Goal: Transaction & Acquisition: Purchase product/service

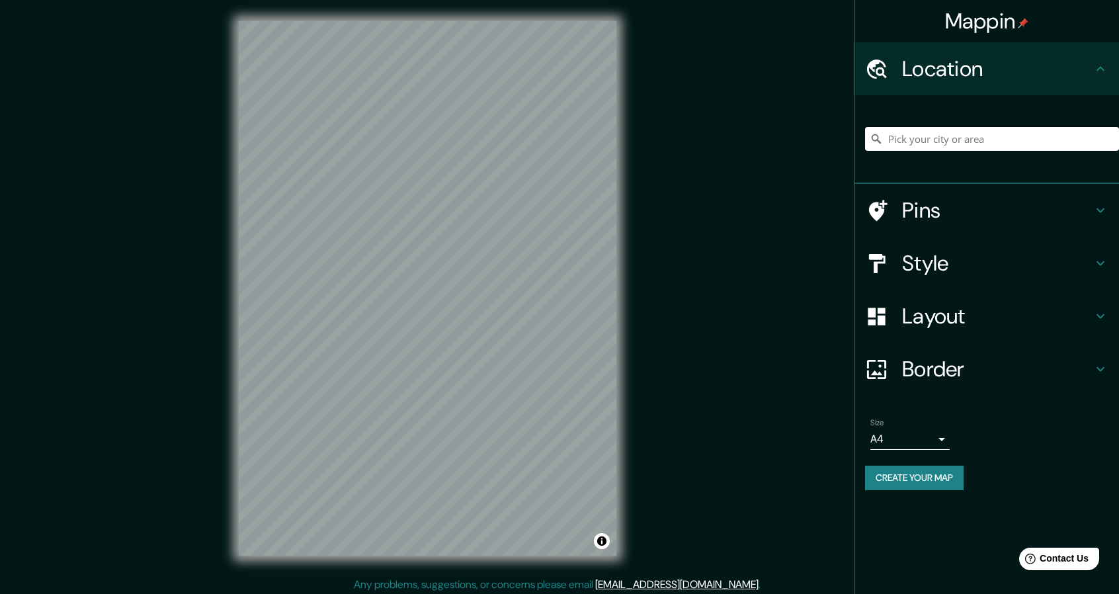
click at [952, 136] on input "Pick your city or area" at bounding box center [992, 139] width 254 height 24
paste input "Caseros 344"
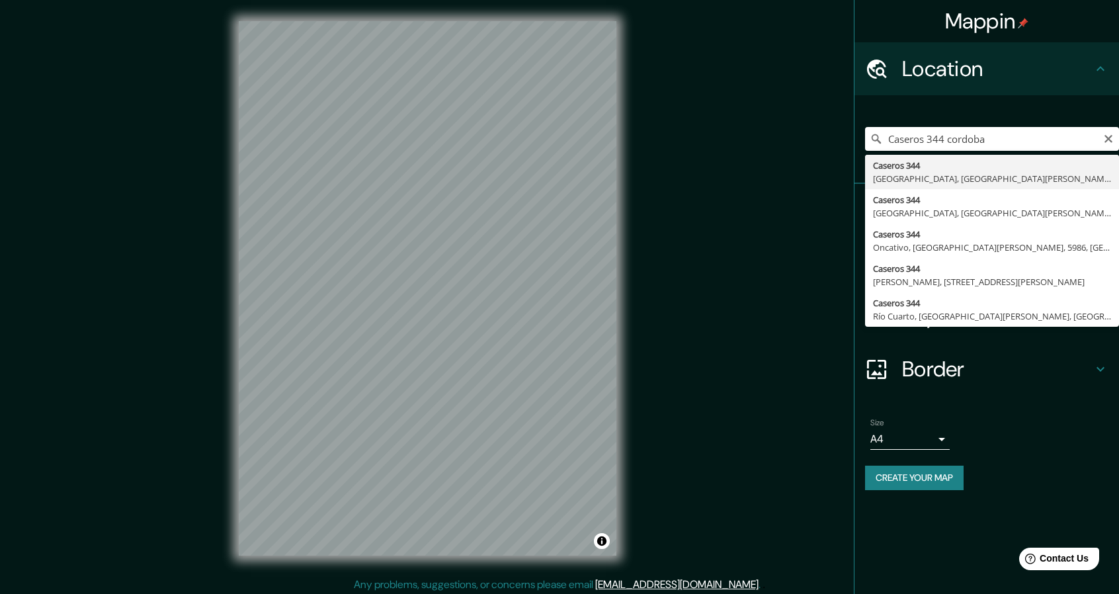
type input "[STREET_ADDRESS][PERSON_NAME]"
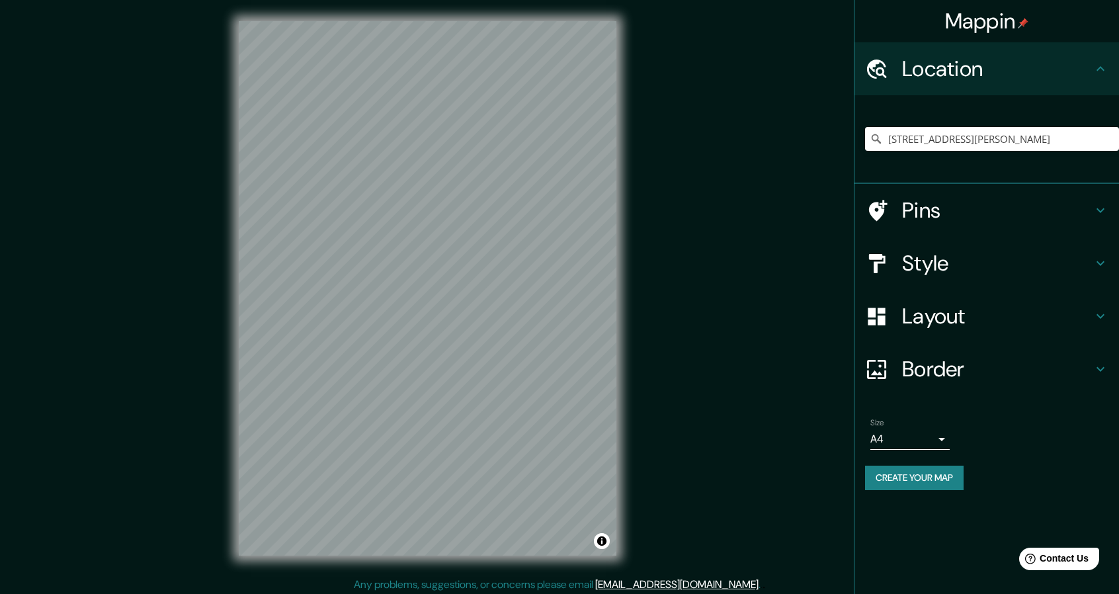
click at [1103, 261] on icon at bounding box center [1101, 263] width 8 height 5
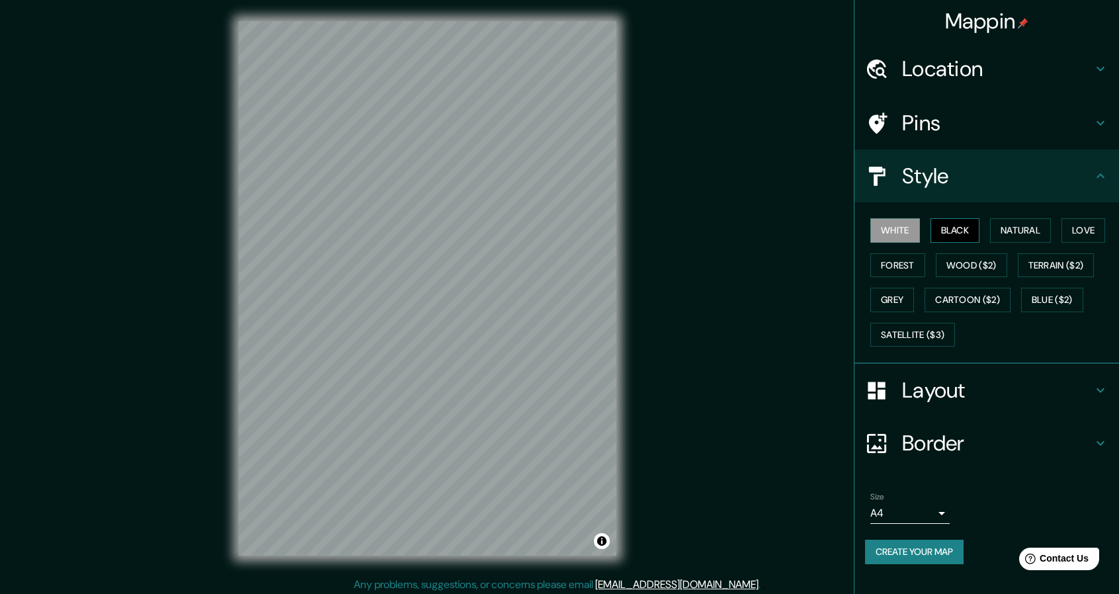
click at [960, 226] on button "Black" at bounding box center [956, 230] width 50 height 24
click at [1032, 230] on button "Natural" at bounding box center [1020, 230] width 61 height 24
click at [1085, 239] on button "Love" at bounding box center [1084, 230] width 44 height 24
click at [1024, 235] on button "Natural" at bounding box center [1020, 230] width 61 height 24
click at [912, 260] on button "Forest" at bounding box center [898, 265] width 55 height 24
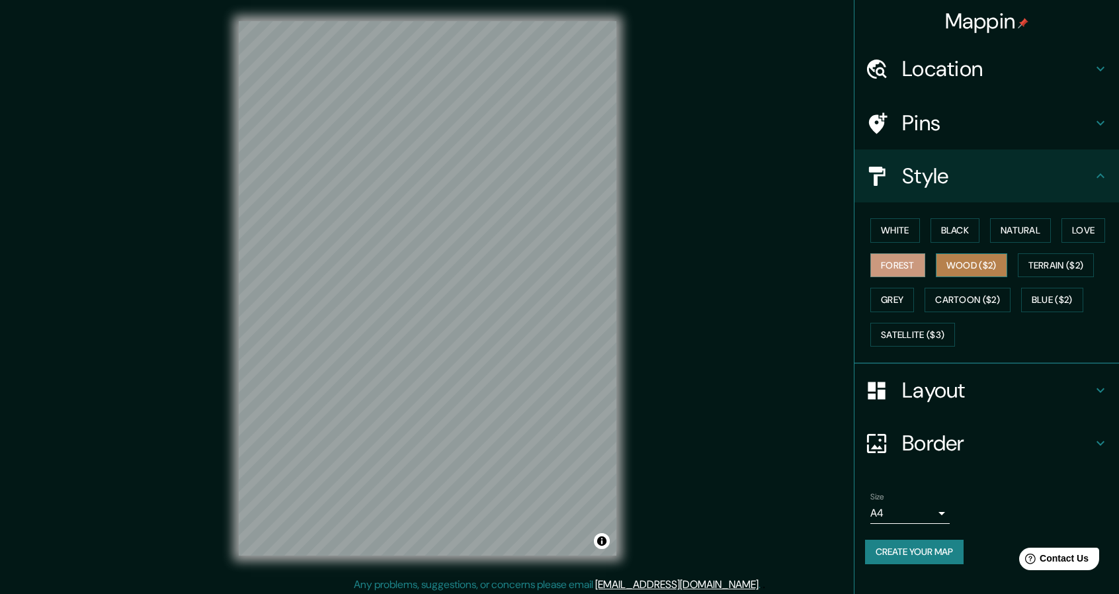
click at [965, 260] on button "Wood ($2)" at bounding box center [971, 265] width 71 height 24
click at [1069, 266] on button "Terrain ($2)" at bounding box center [1056, 265] width 77 height 24
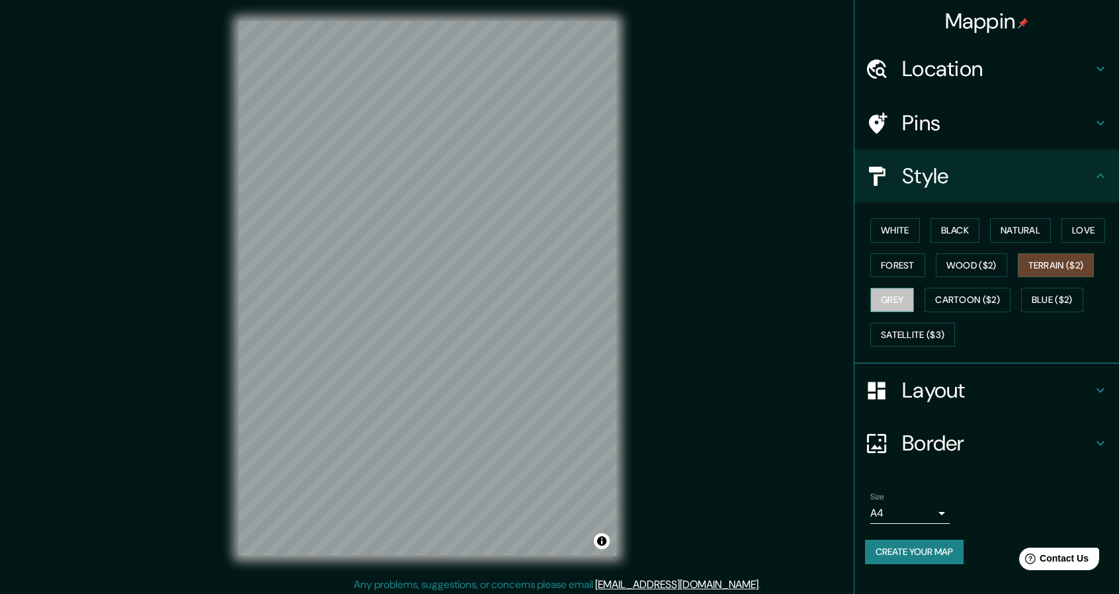
click at [889, 296] on button "Grey" at bounding box center [893, 300] width 44 height 24
click at [958, 302] on button "Cartoon ($2)" at bounding box center [968, 300] width 86 height 24
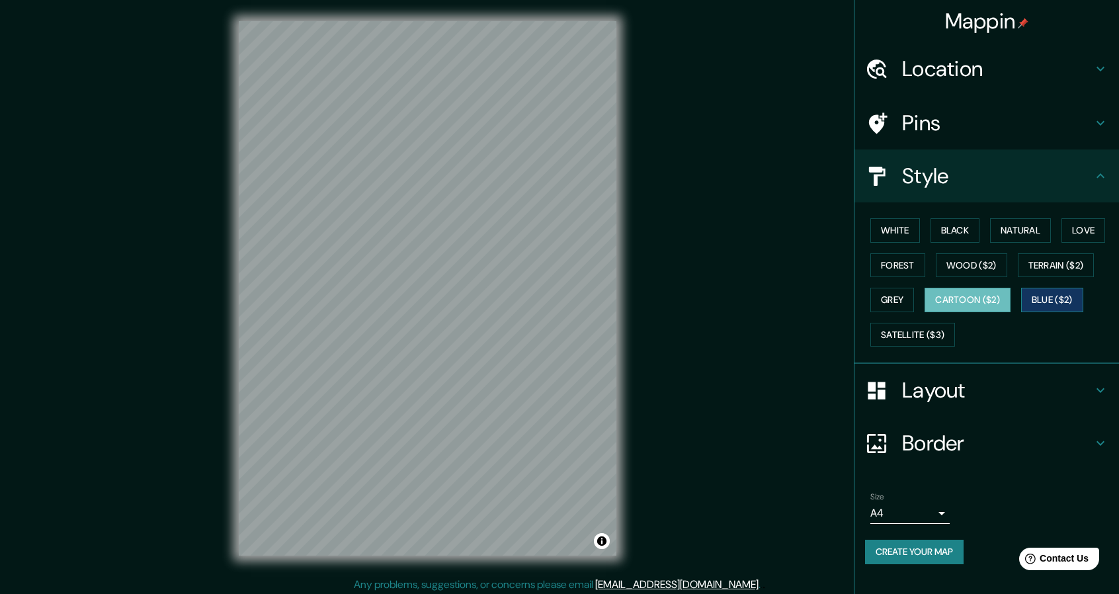
click at [1042, 301] on button "Blue ($2)" at bounding box center [1052, 300] width 62 height 24
click at [924, 336] on button "Satellite ($3)" at bounding box center [913, 335] width 85 height 24
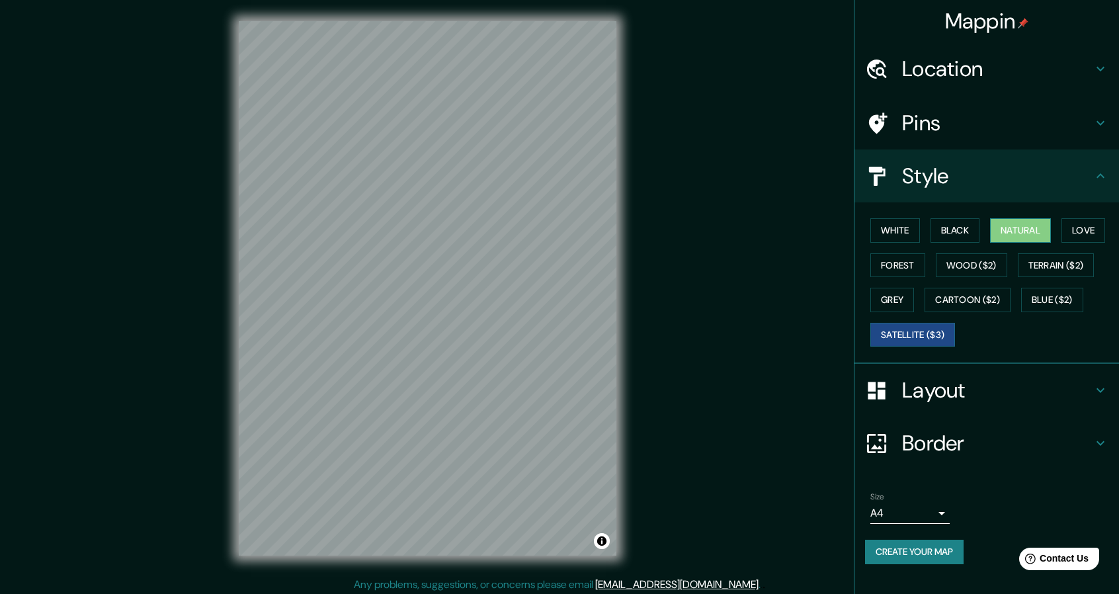
click at [1006, 230] on button "Natural" at bounding box center [1020, 230] width 61 height 24
click at [967, 230] on button "Black" at bounding box center [956, 230] width 50 height 24
click at [1015, 229] on button "Natural" at bounding box center [1020, 230] width 61 height 24
click at [1086, 65] on h4 "Location" at bounding box center [997, 69] width 191 height 26
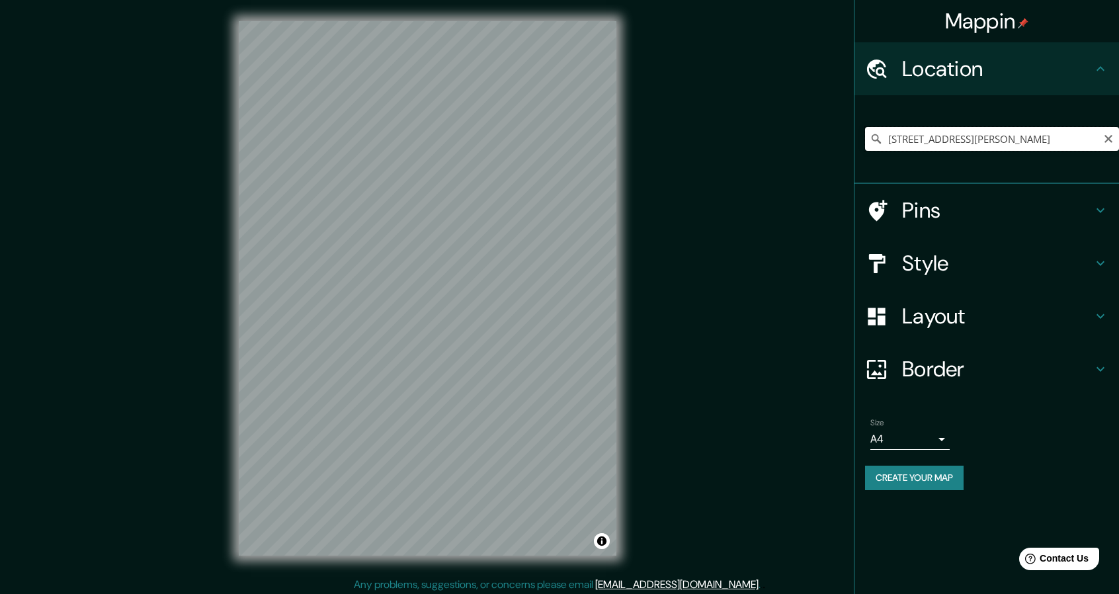
click at [955, 150] on input "[STREET_ADDRESS][PERSON_NAME]" at bounding box center [992, 139] width 254 height 24
click at [987, 139] on input "[STREET_ADDRESS][PERSON_NAME]" at bounding box center [992, 139] width 254 height 24
click at [875, 138] on icon at bounding box center [876, 138] width 13 height 13
click at [1098, 73] on icon at bounding box center [1101, 69] width 16 height 16
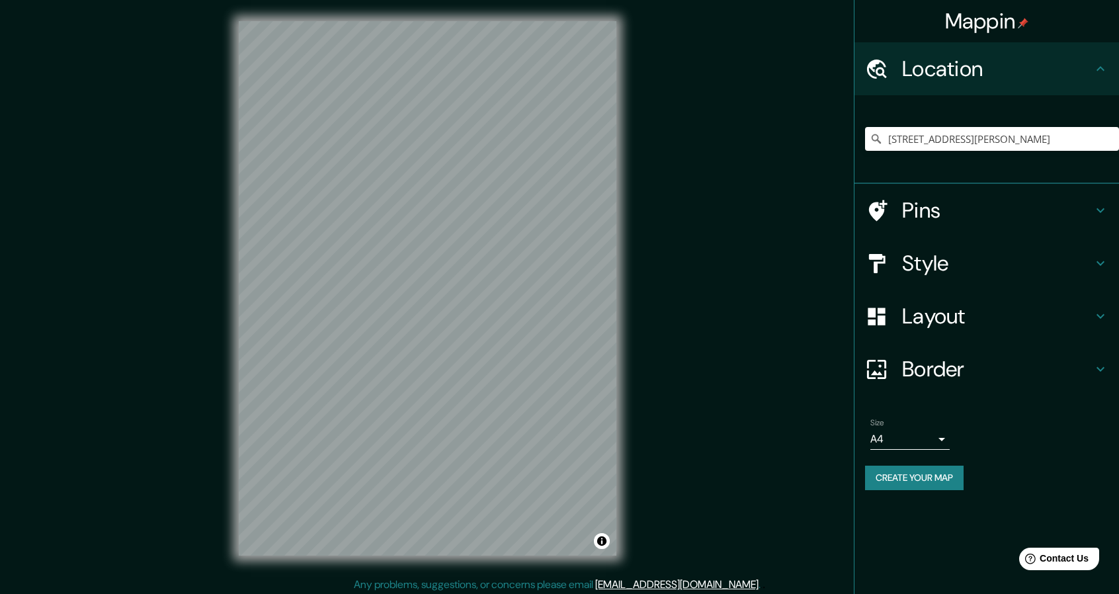
click at [1098, 69] on icon at bounding box center [1101, 68] width 8 height 5
click at [1107, 70] on icon at bounding box center [1101, 69] width 16 height 16
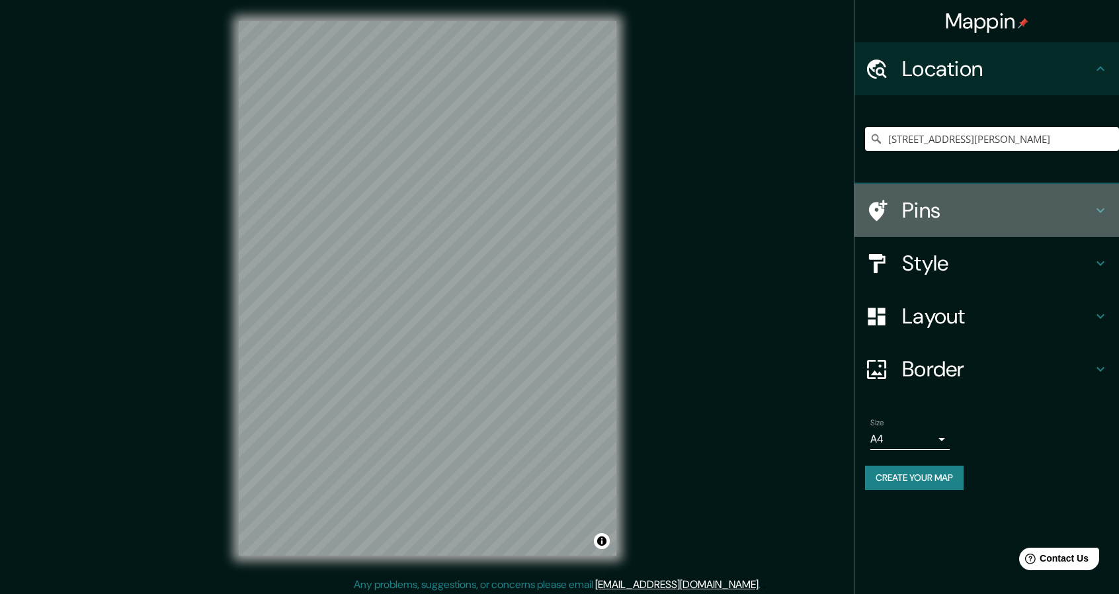
click at [1096, 214] on icon at bounding box center [1101, 210] width 16 height 16
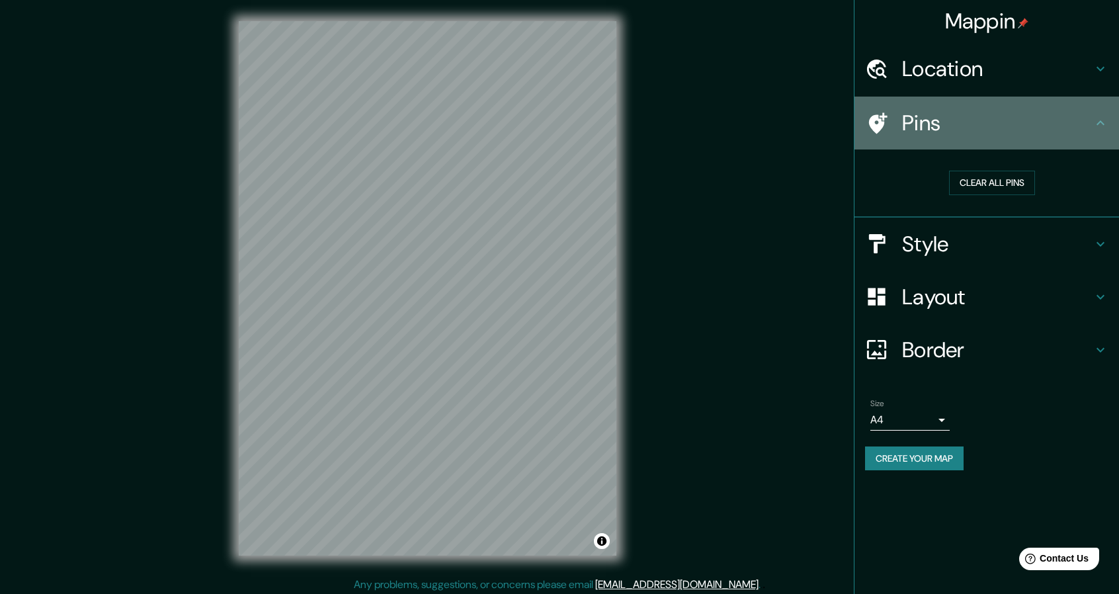
click at [1094, 120] on icon at bounding box center [1101, 123] width 16 height 16
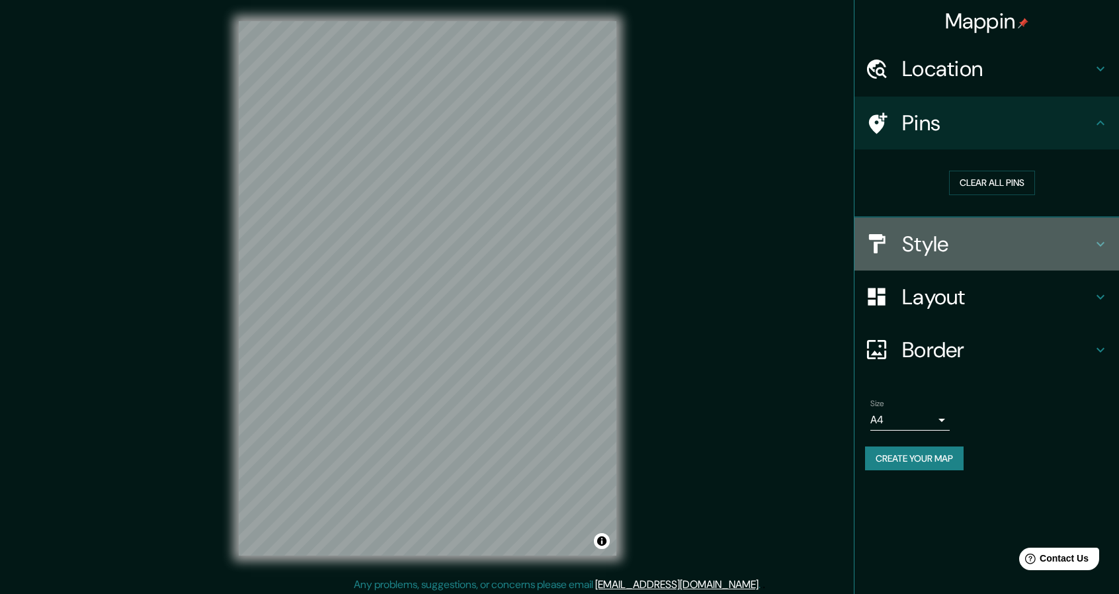
click at [1089, 235] on h4 "Style" at bounding box center [997, 244] width 191 height 26
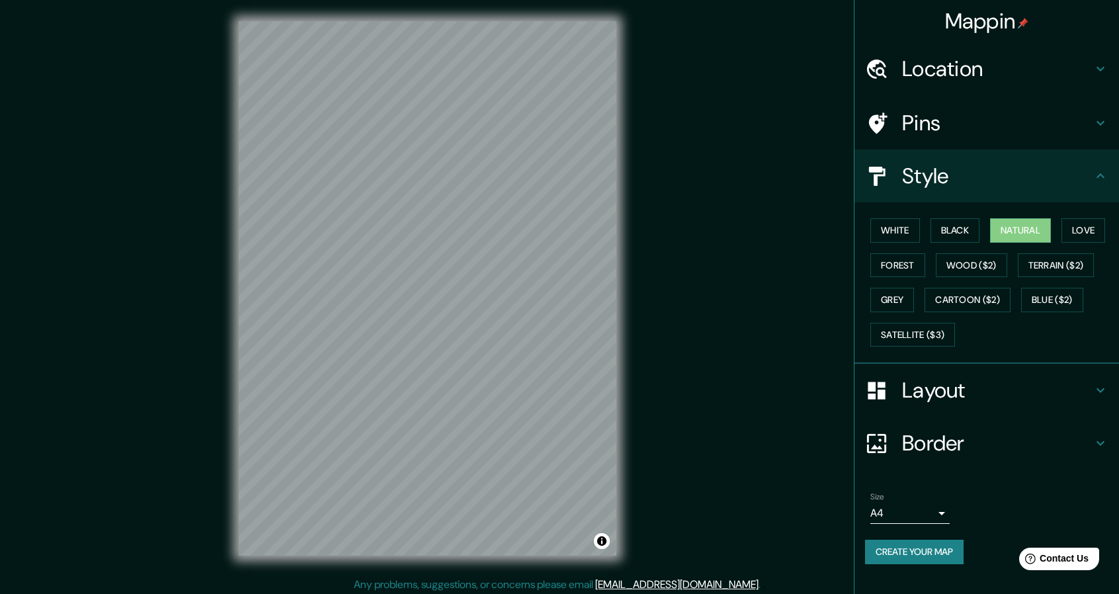
click at [1098, 390] on icon at bounding box center [1101, 390] width 16 height 16
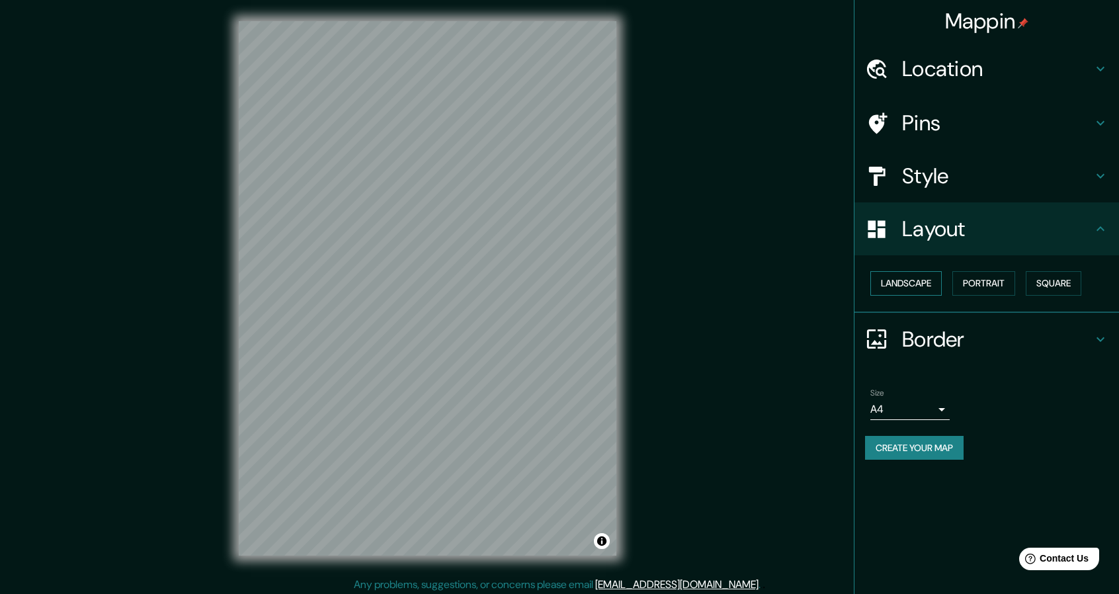
click at [913, 283] on button "Landscape" at bounding box center [906, 283] width 71 height 24
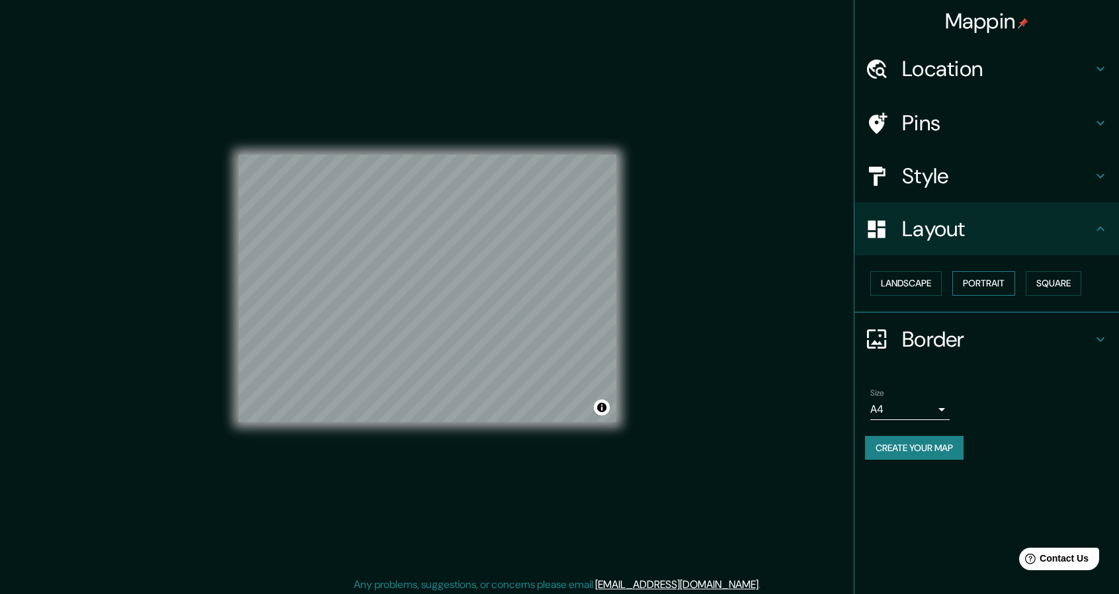
click at [979, 279] on button "Portrait" at bounding box center [984, 283] width 63 height 24
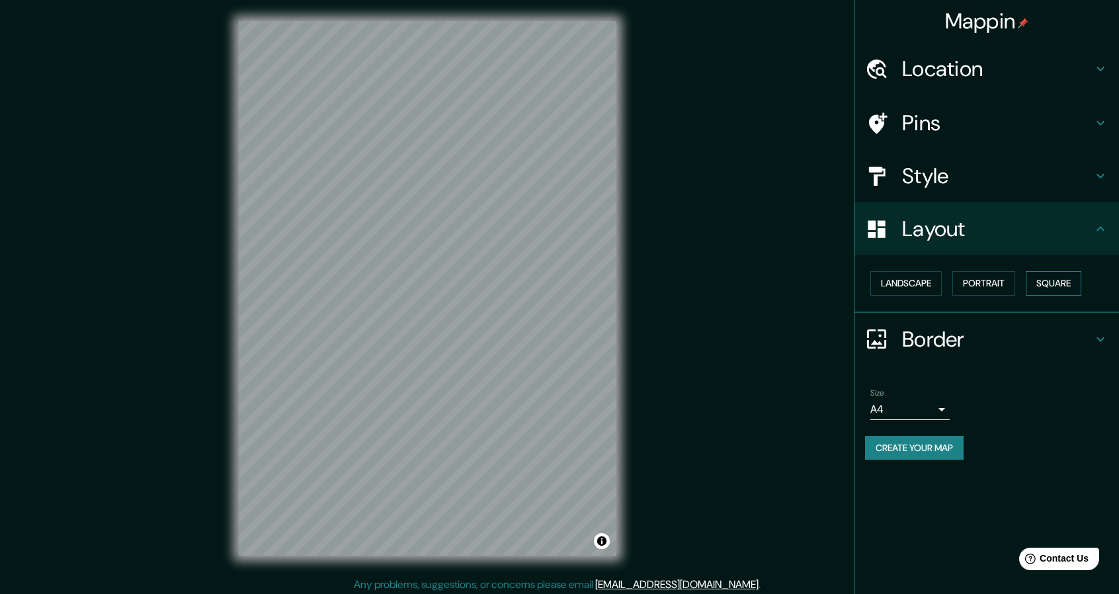
click at [1063, 282] on button "Square" at bounding box center [1054, 283] width 56 height 24
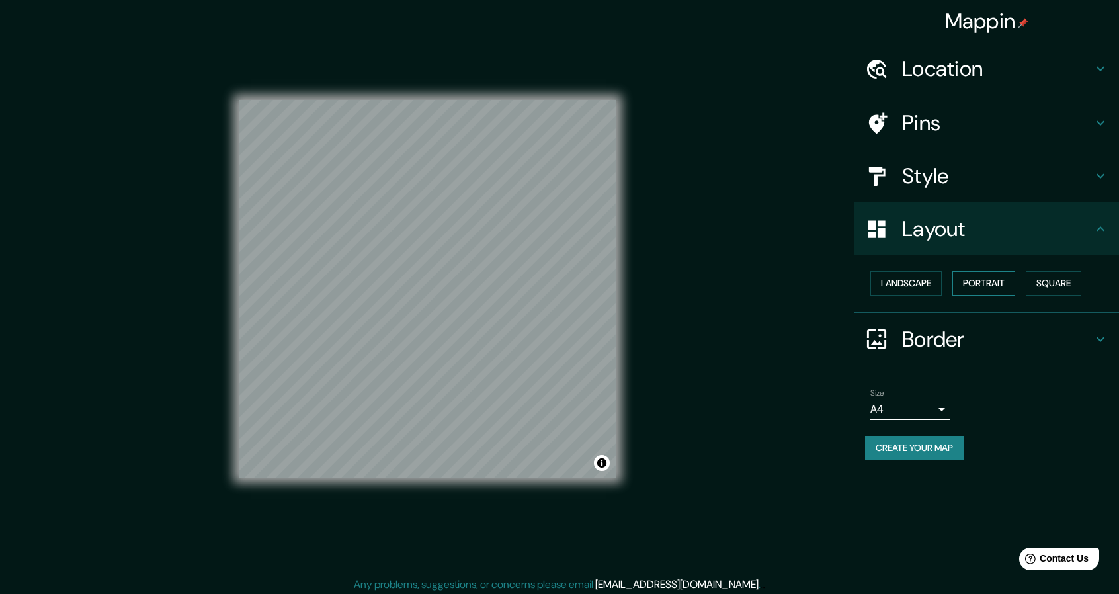
click at [1005, 282] on button "Portrait" at bounding box center [984, 283] width 63 height 24
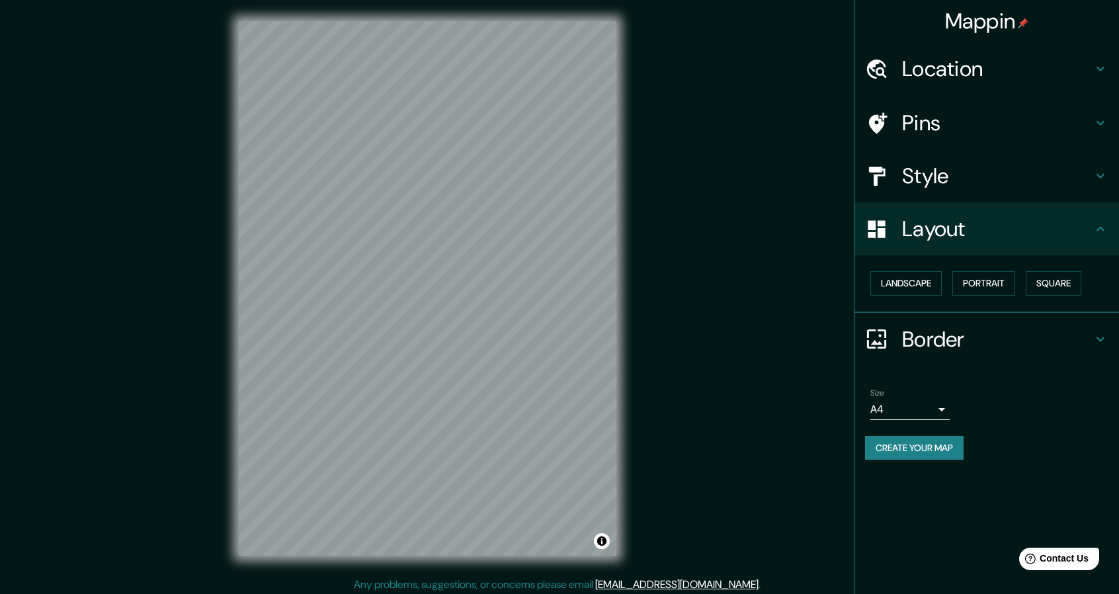
click at [1096, 335] on icon at bounding box center [1101, 339] width 16 height 16
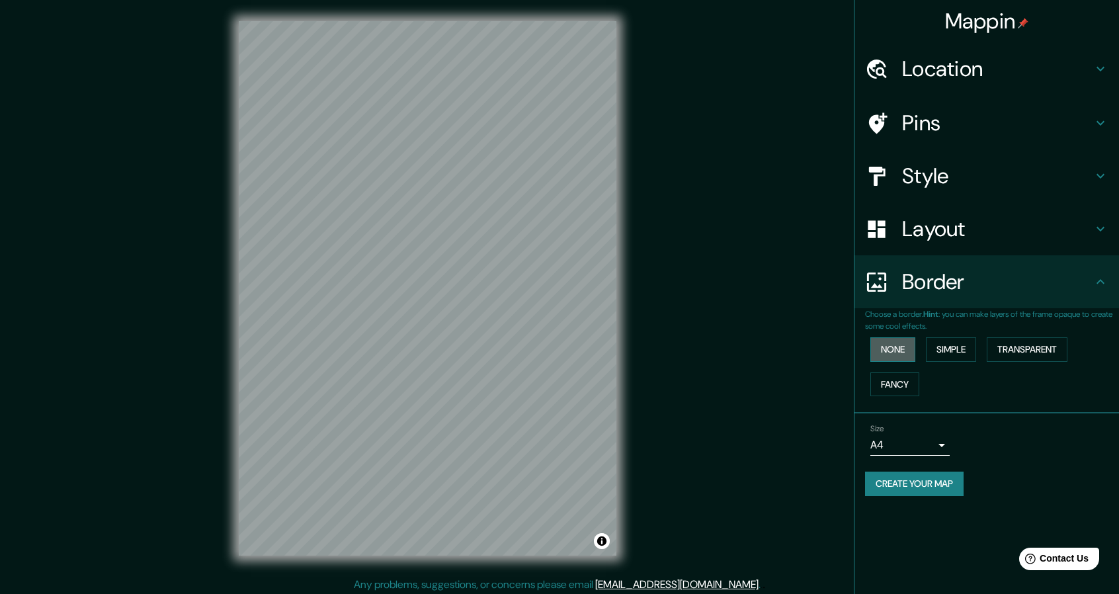
click at [884, 347] on button "None" at bounding box center [893, 349] width 45 height 24
click at [965, 346] on button "Simple" at bounding box center [951, 349] width 50 height 24
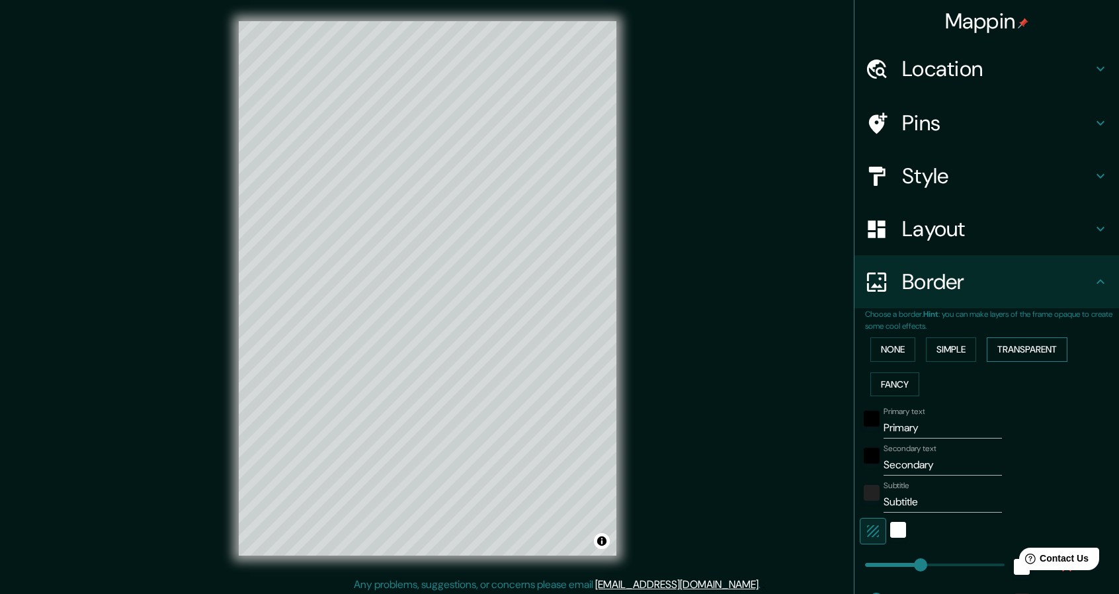
click at [1017, 343] on button "Transparent" at bounding box center [1027, 349] width 81 height 24
click at [888, 386] on button "Fancy" at bounding box center [895, 384] width 49 height 24
click at [874, 342] on button "None" at bounding box center [893, 349] width 45 height 24
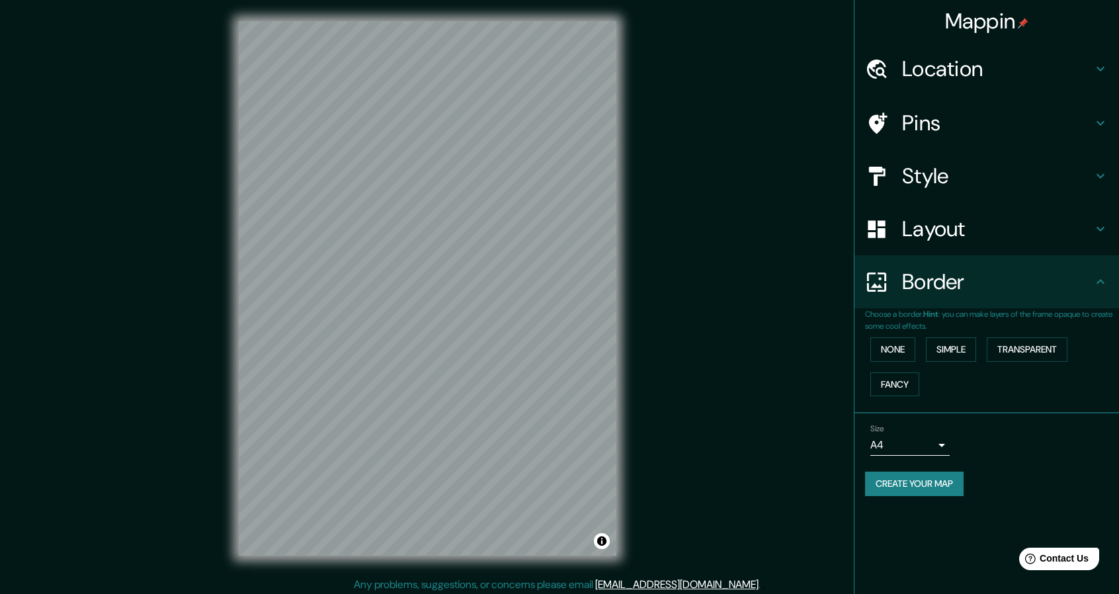
click at [920, 437] on body "Mappin Location [STREET_ADDRESS][PERSON_NAME] Pins Style Layout Border Choose a…" at bounding box center [559, 297] width 1119 height 594
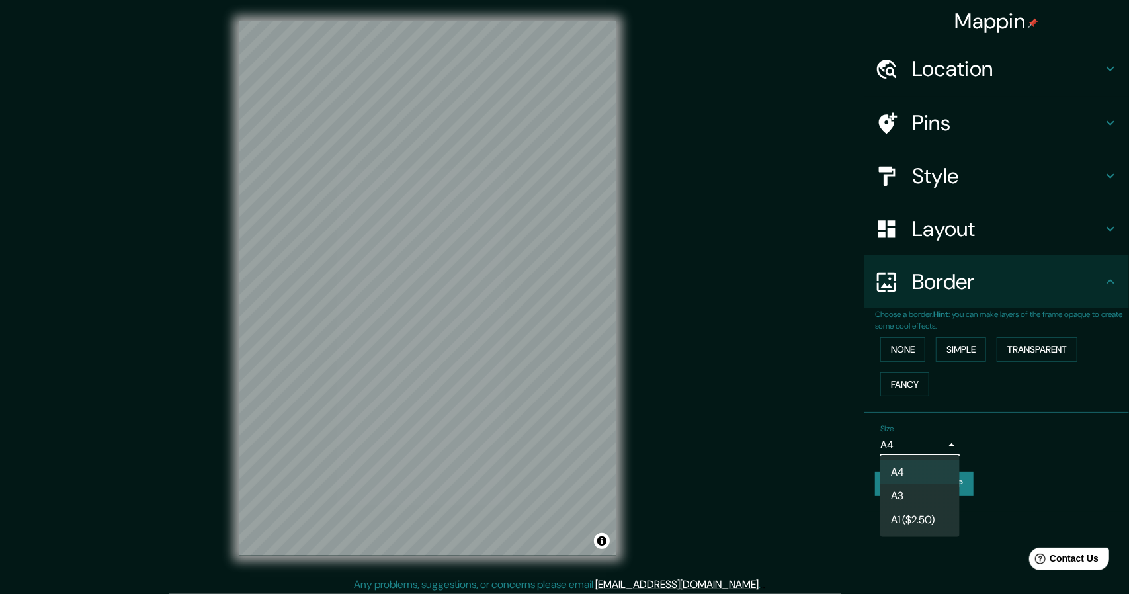
click at [937, 492] on li "A3" at bounding box center [920, 496] width 79 height 24
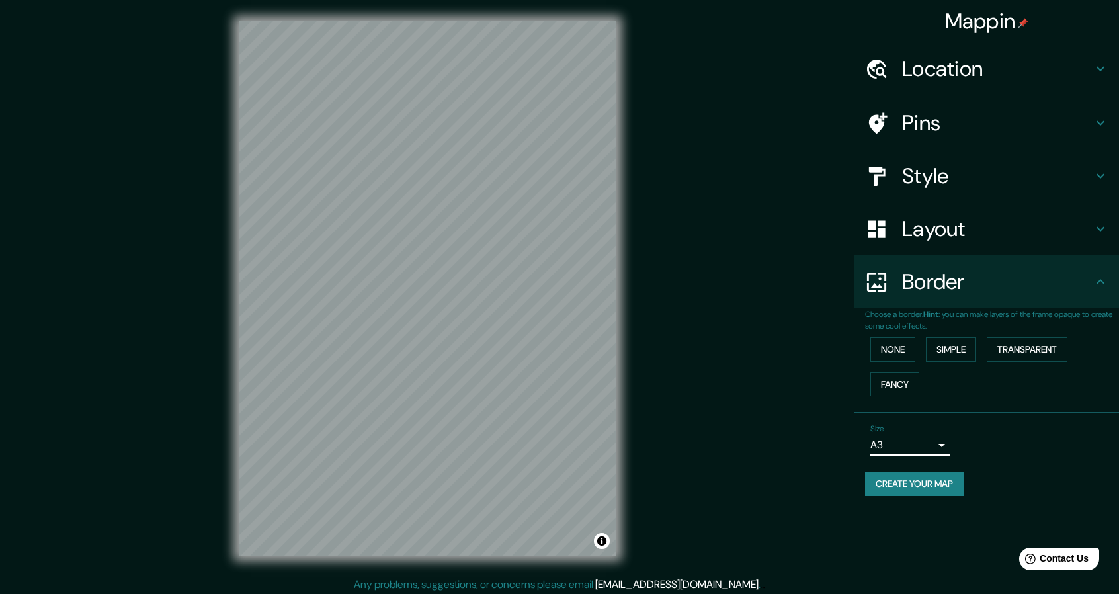
click at [941, 436] on body "Mappin Location [STREET_ADDRESS][PERSON_NAME] Pins Style Layout Border Choose a…" at bounding box center [559, 297] width 1119 height 594
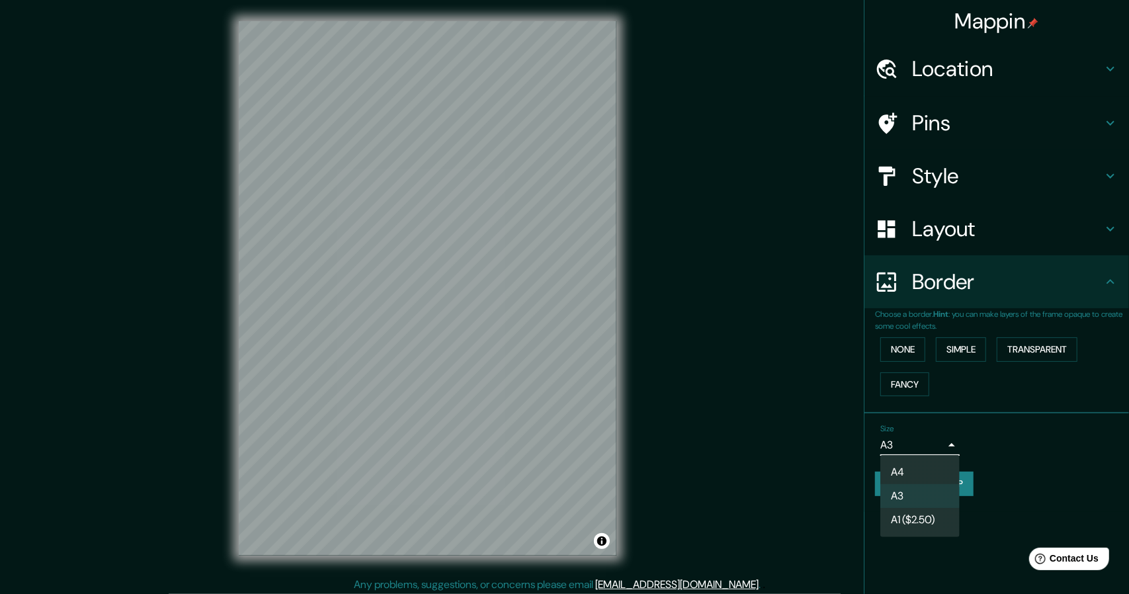
click at [917, 499] on li "A3" at bounding box center [920, 496] width 79 height 24
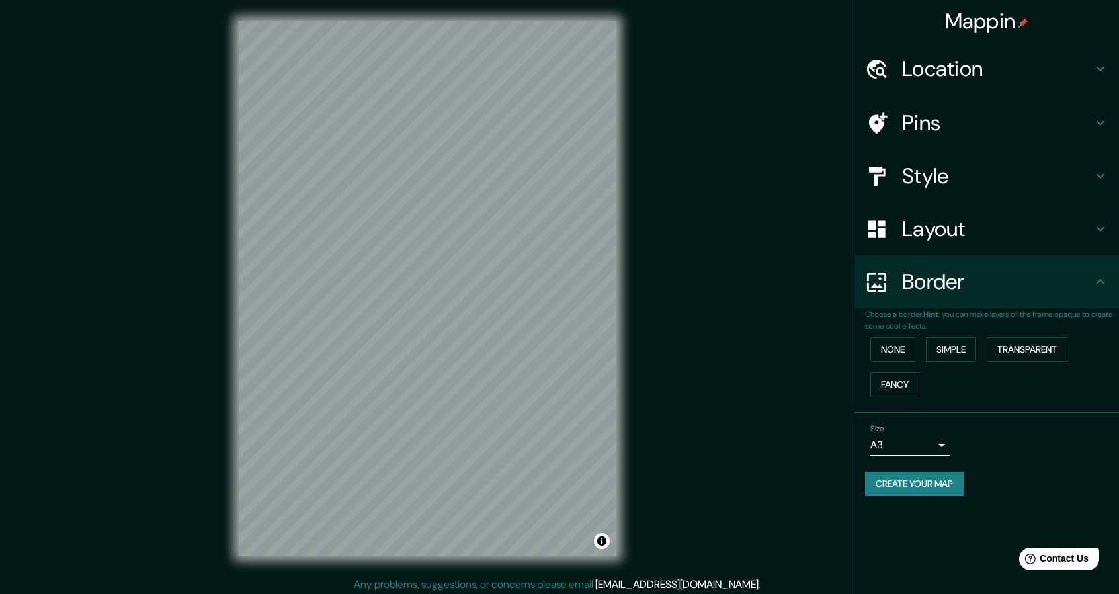
click at [1029, 445] on div "Size A3 single" at bounding box center [986, 440] width 243 height 42
